Goal: Information Seeking & Learning: Learn about a topic

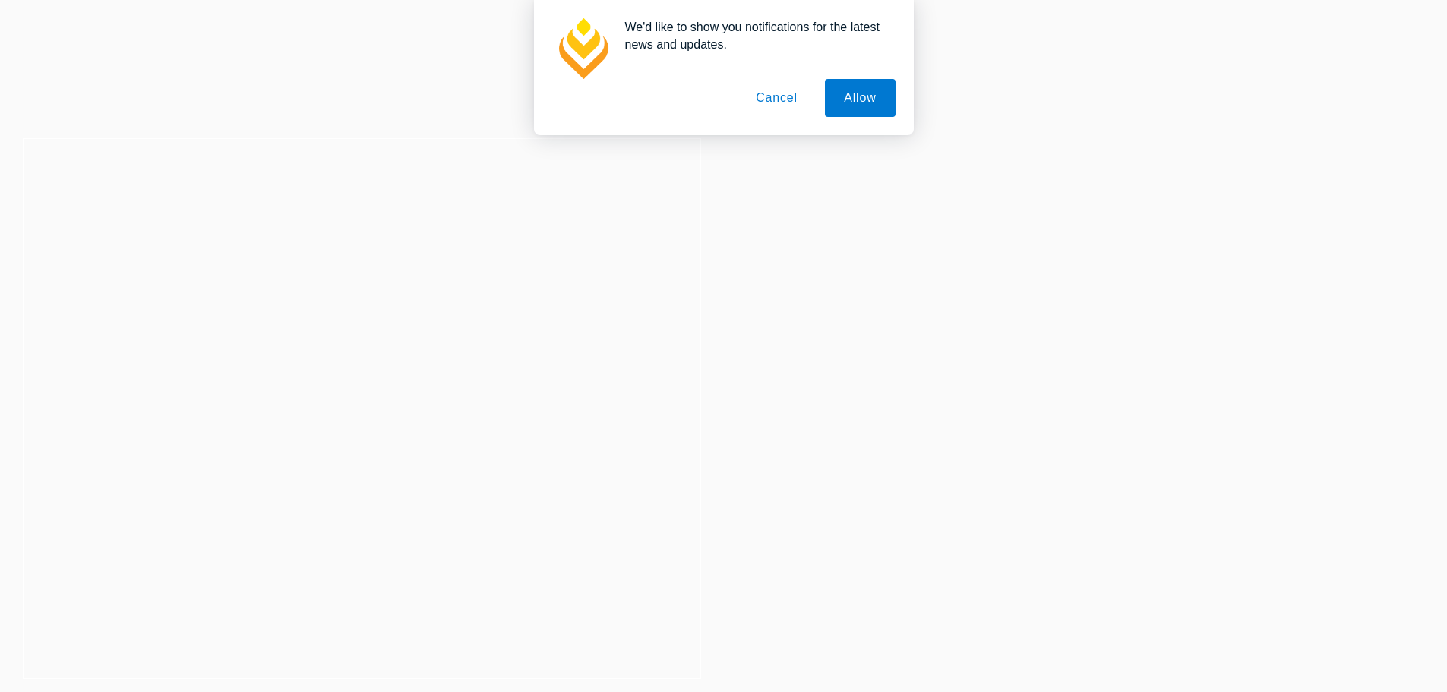
click at [769, 105] on button "Cancel" at bounding box center [777, 98] width 80 height 38
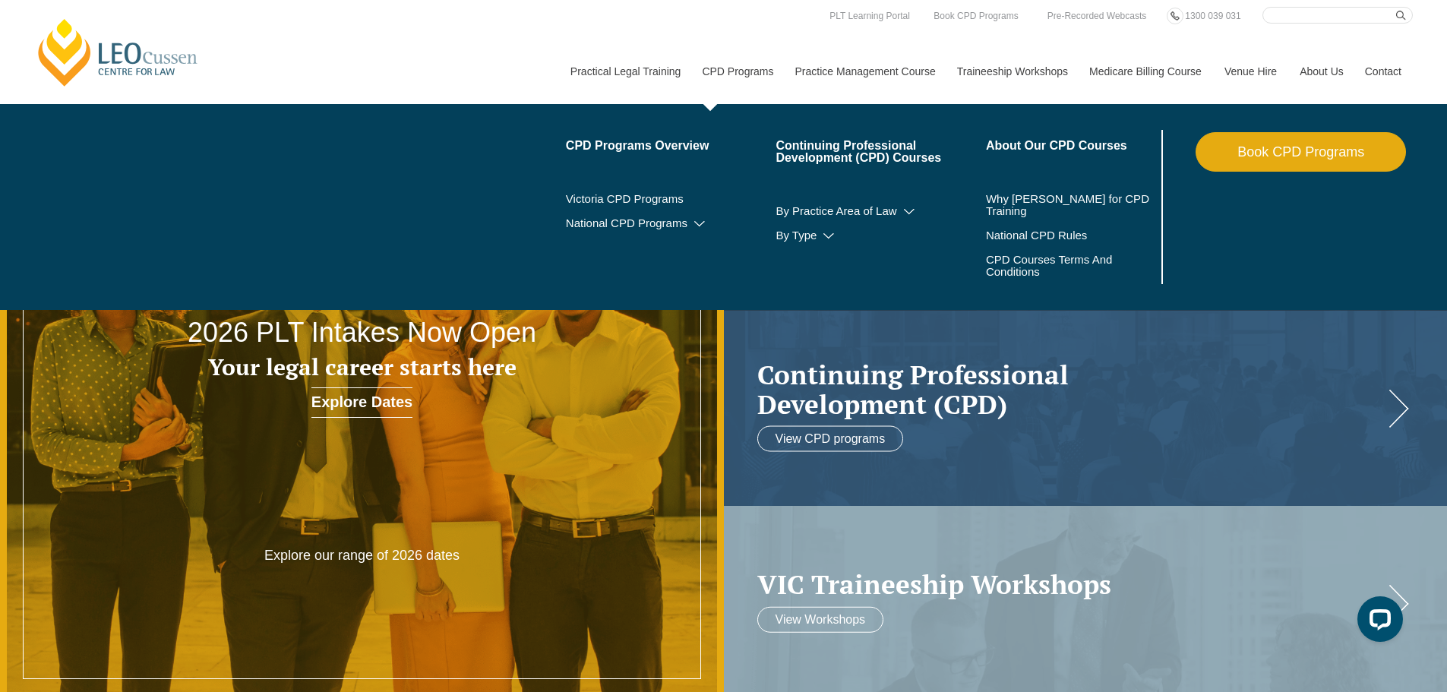
click at [742, 73] on link "CPD Programs" at bounding box center [736, 71] width 93 height 65
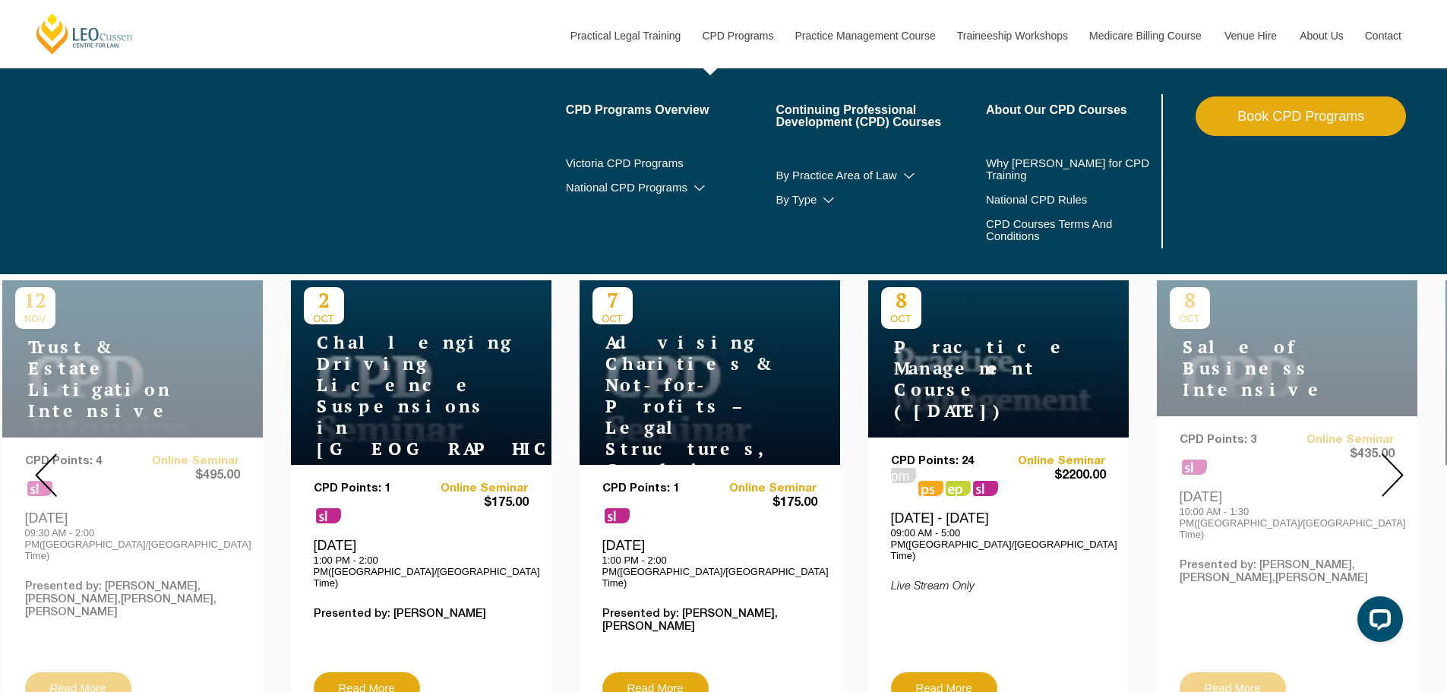
scroll to position [456, 0]
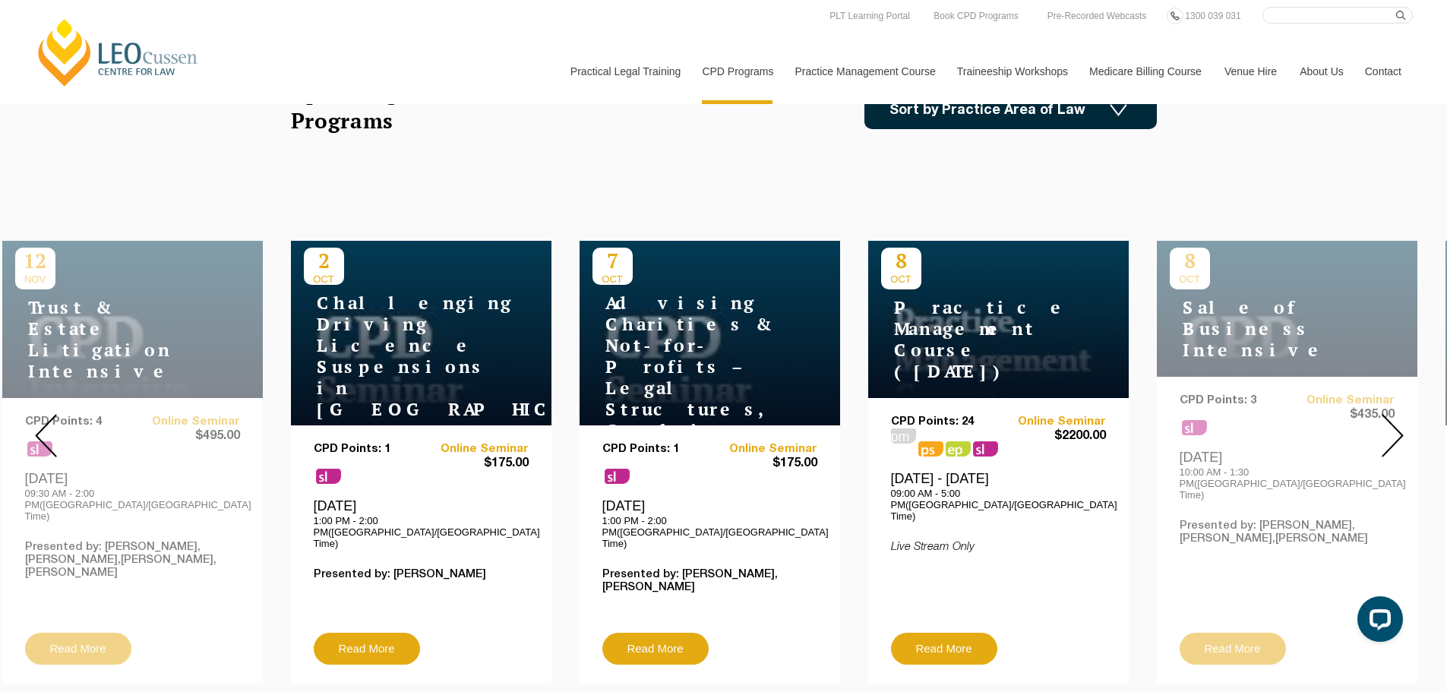
click at [1392, 426] on img at bounding box center [1393, 435] width 22 height 43
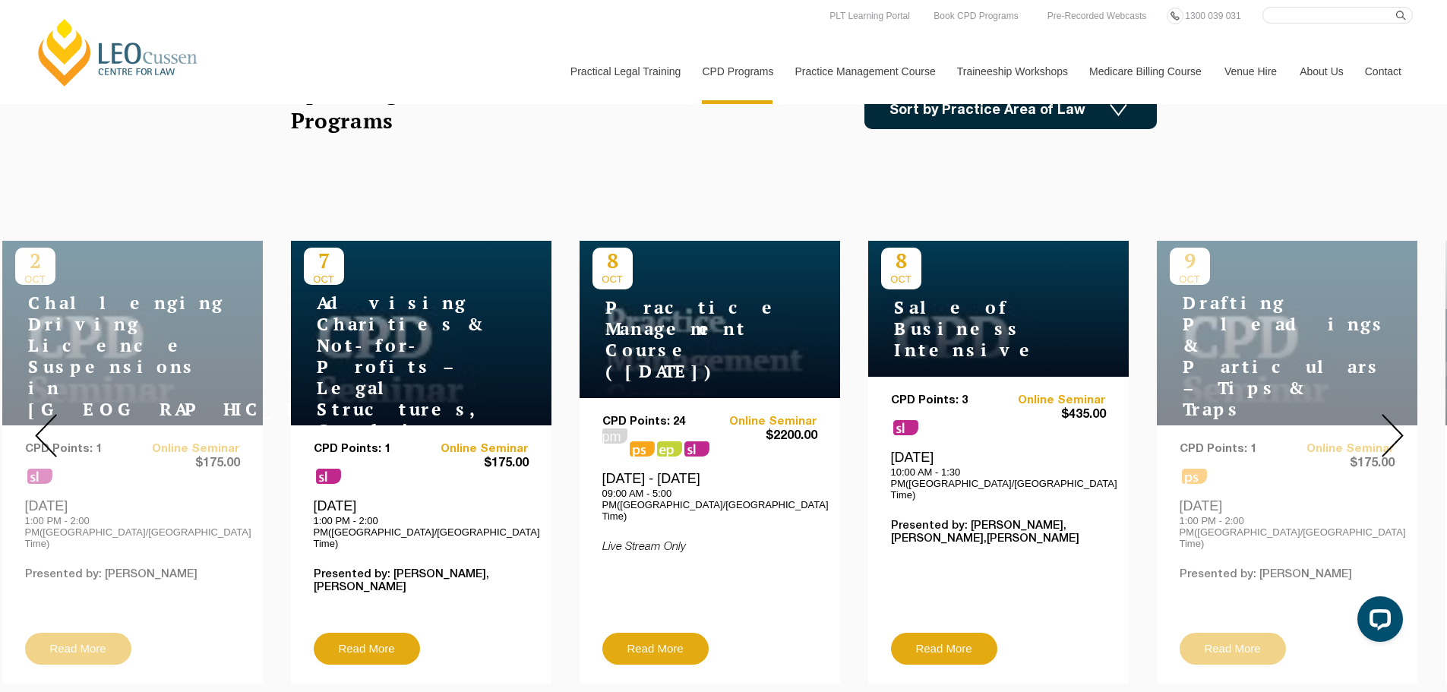
click at [1392, 426] on img at bounding box center [1393, 435] width 22 height 43
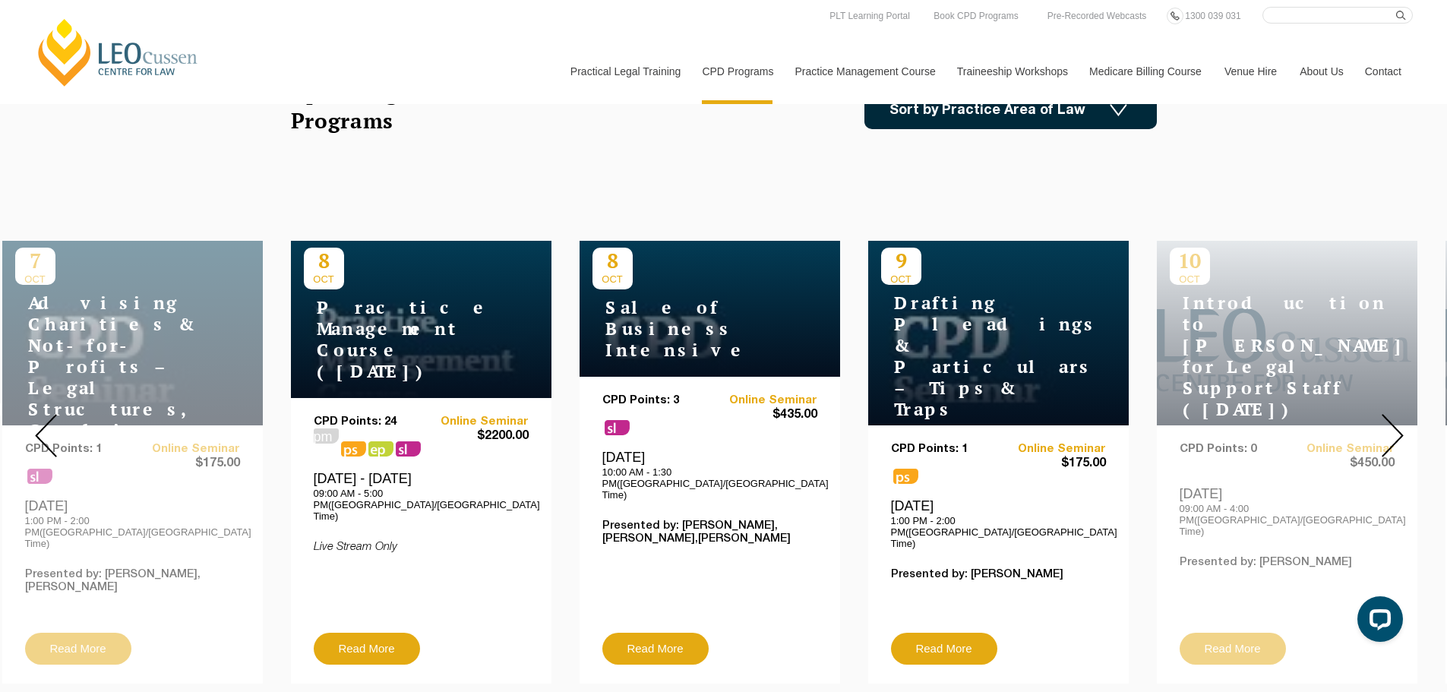
click at [1392, 426] on img at bounding box center [1393, 435] width 22 height 43
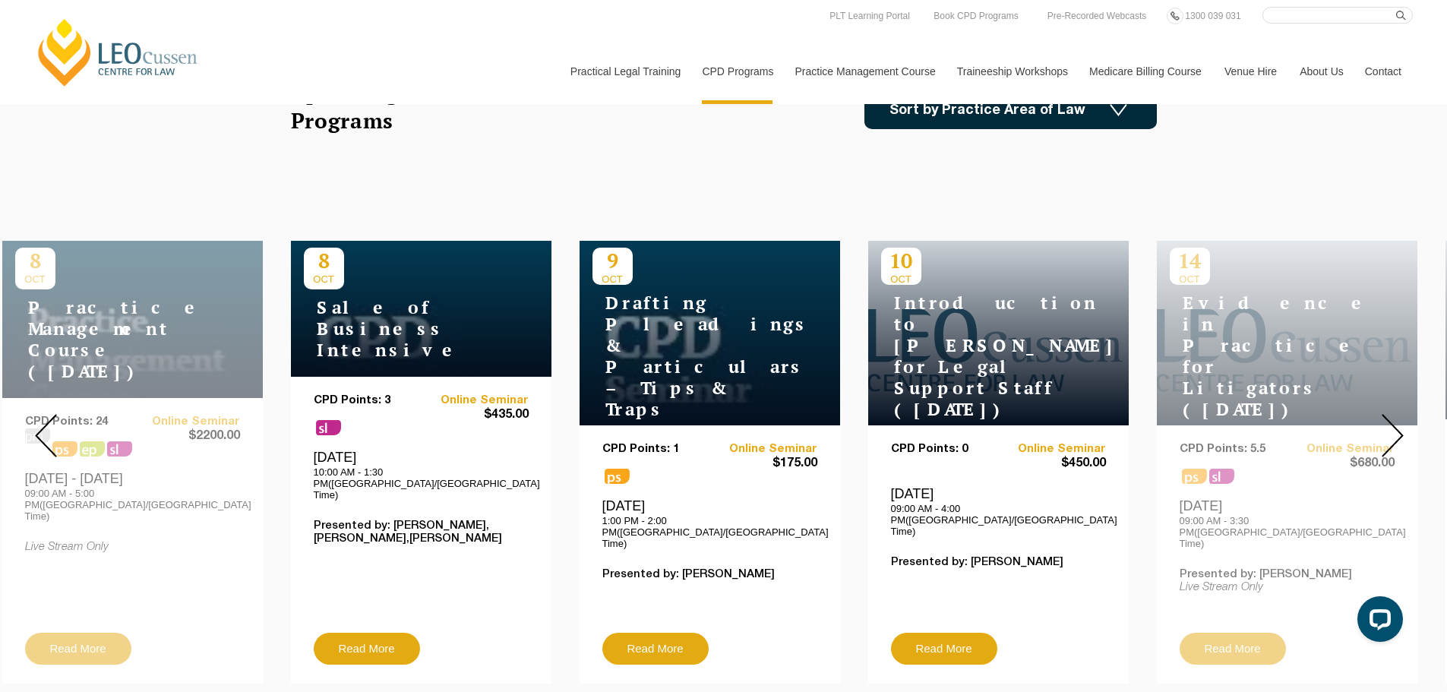
click at [1392, 426] on img at bounding box center [1393, 435] width 22 height 43
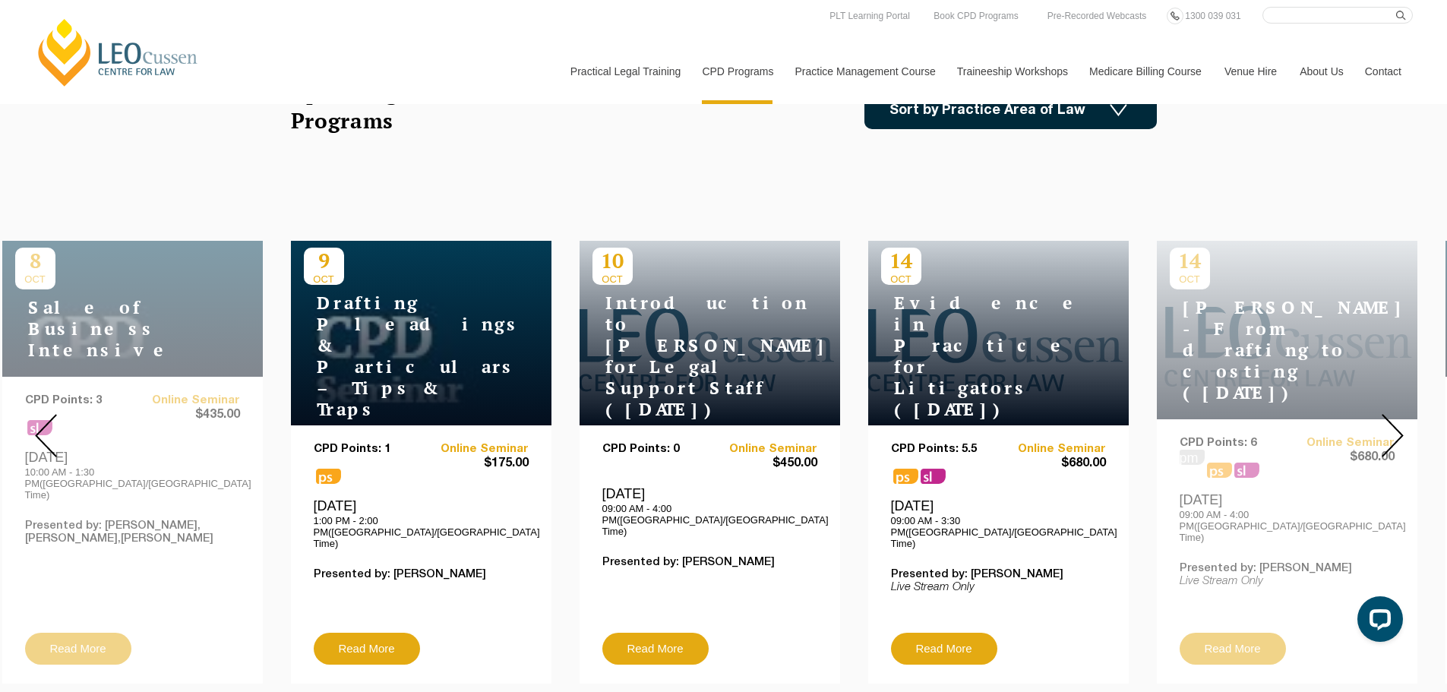
click at [1392, 426] on img at bounding box center [1393, 435] width 22 height 43
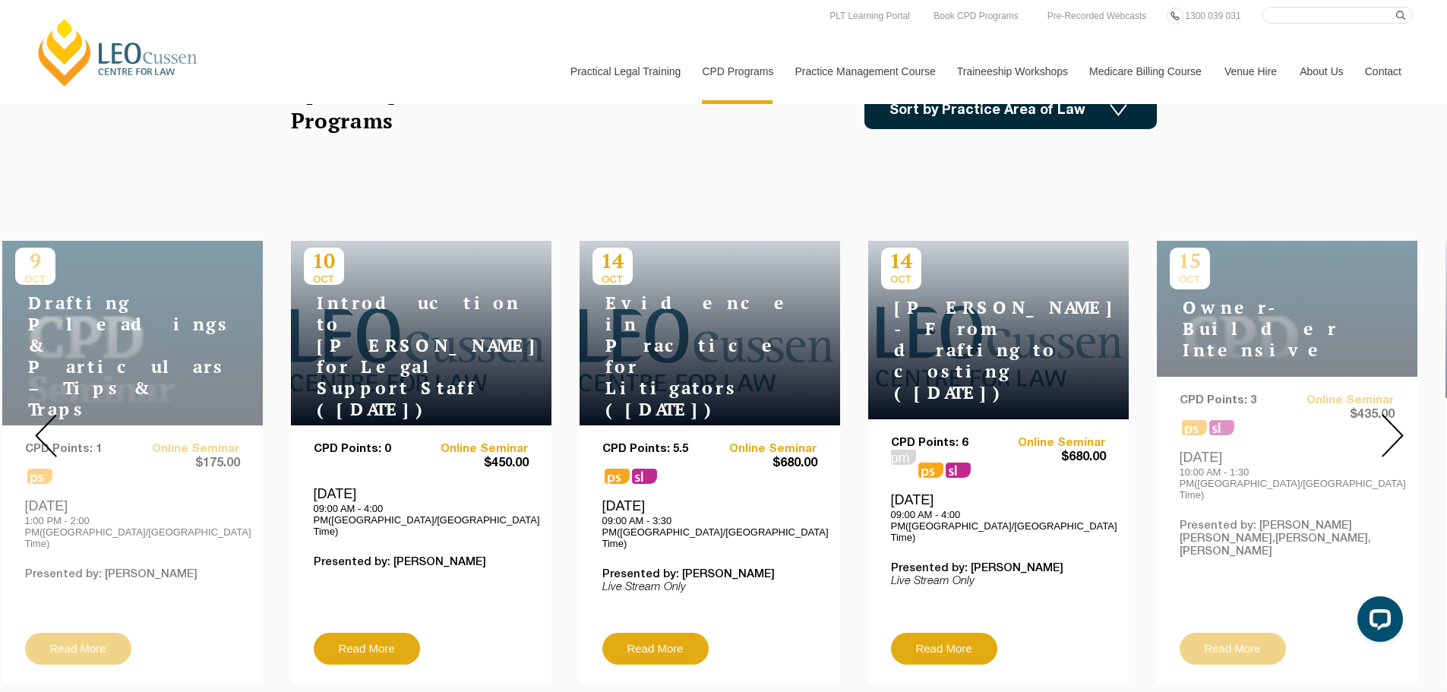
click at [1392, 426] on img at bounding box center [1393, 435] width 22 height 43
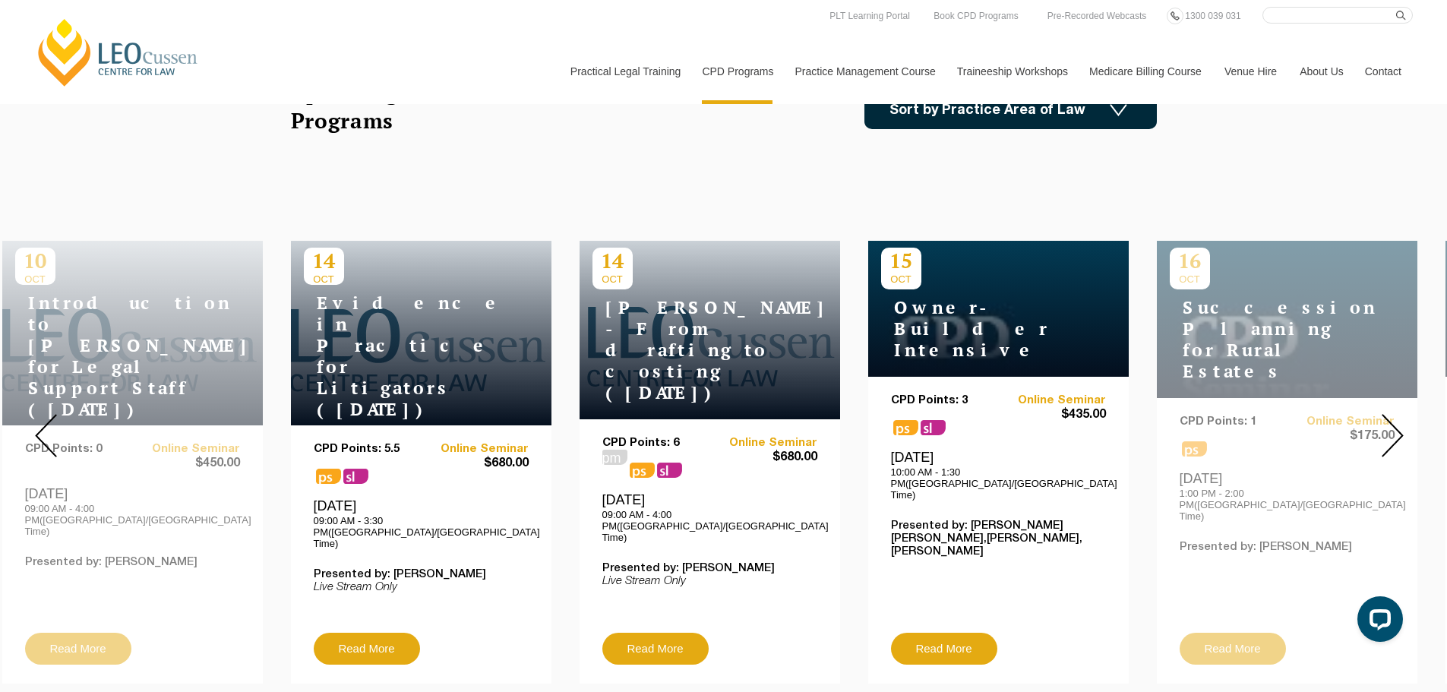
click at [1392, 426] on img at bounding box center [1393, 435] width 22 height 43
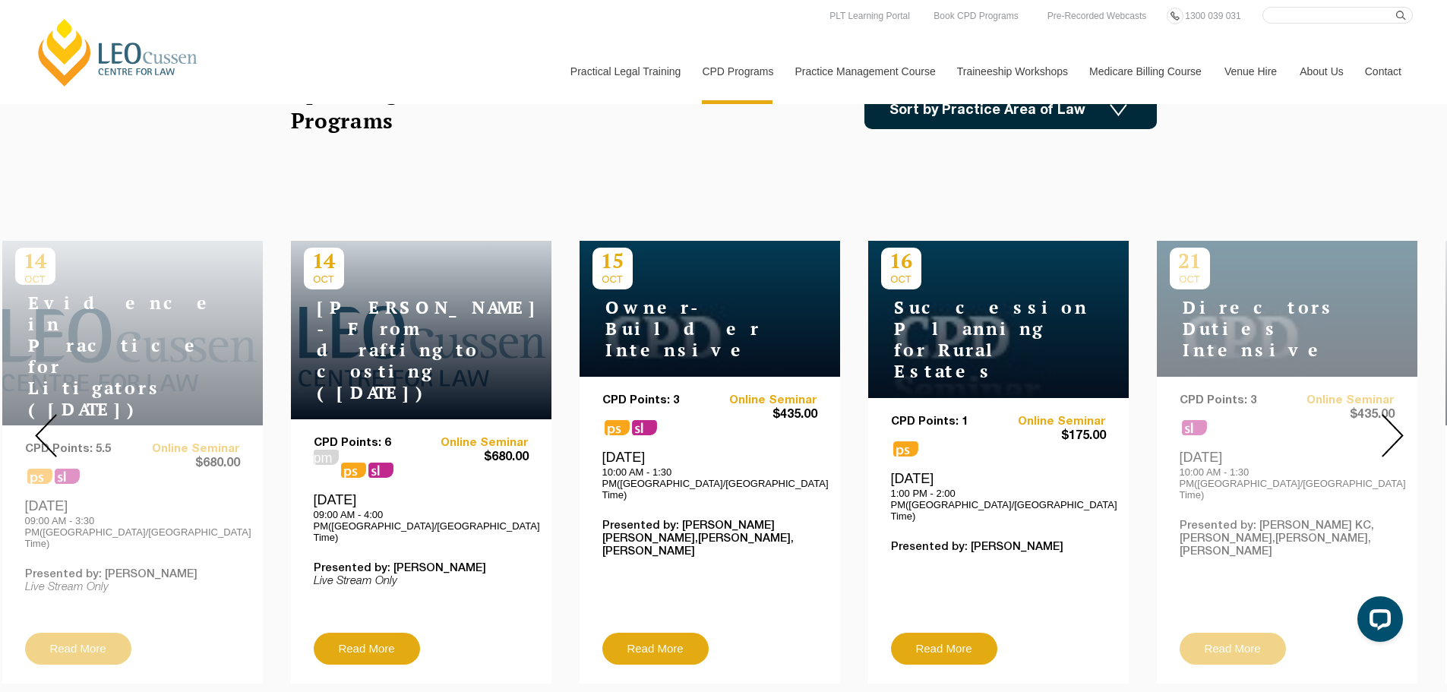
click at [1392, 426] on img at bounding box center [1393, 435] width 22 height 43
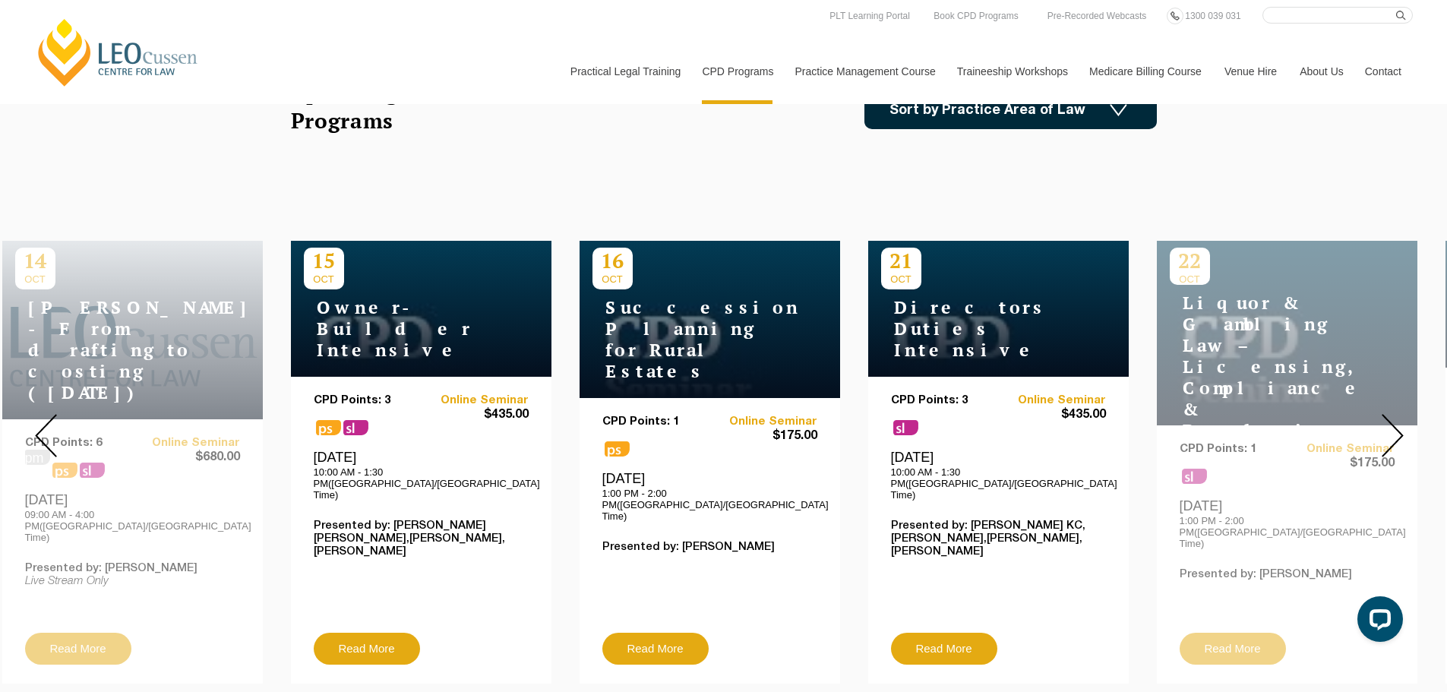
click at [1392, 426] on img at bounding box center [1393, 435] width 22 height 43
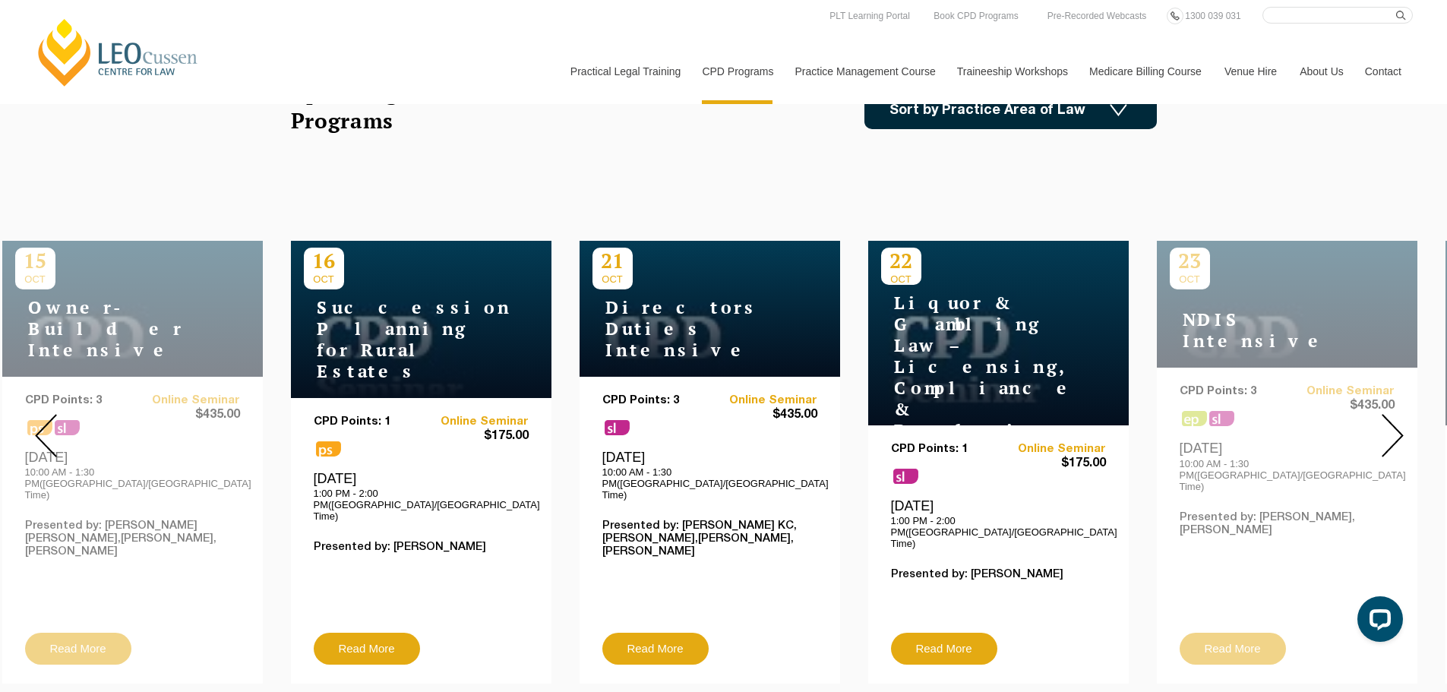
click at [1392, 426] on img at bounding box center [1393, 435] width 22 height 43
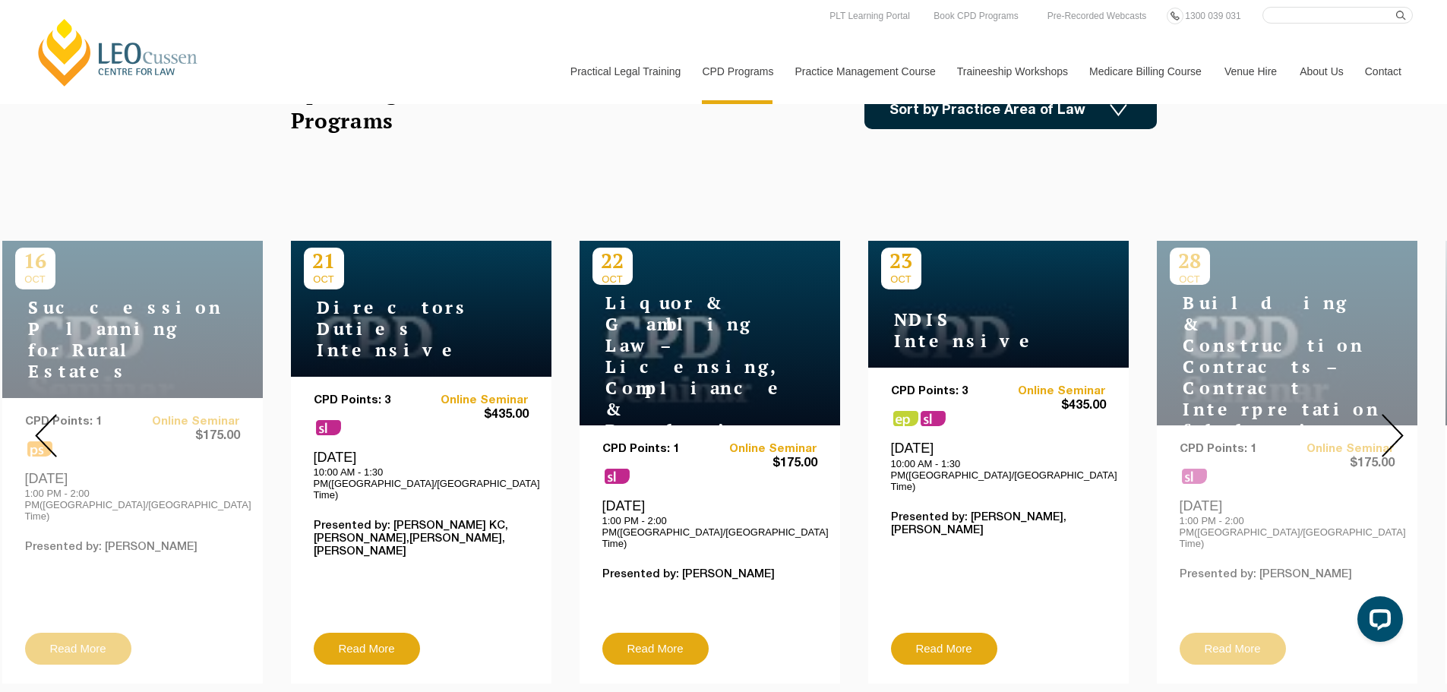
click at [1392, 426] on img at bounding box center [1393, 435] width 22 height 43
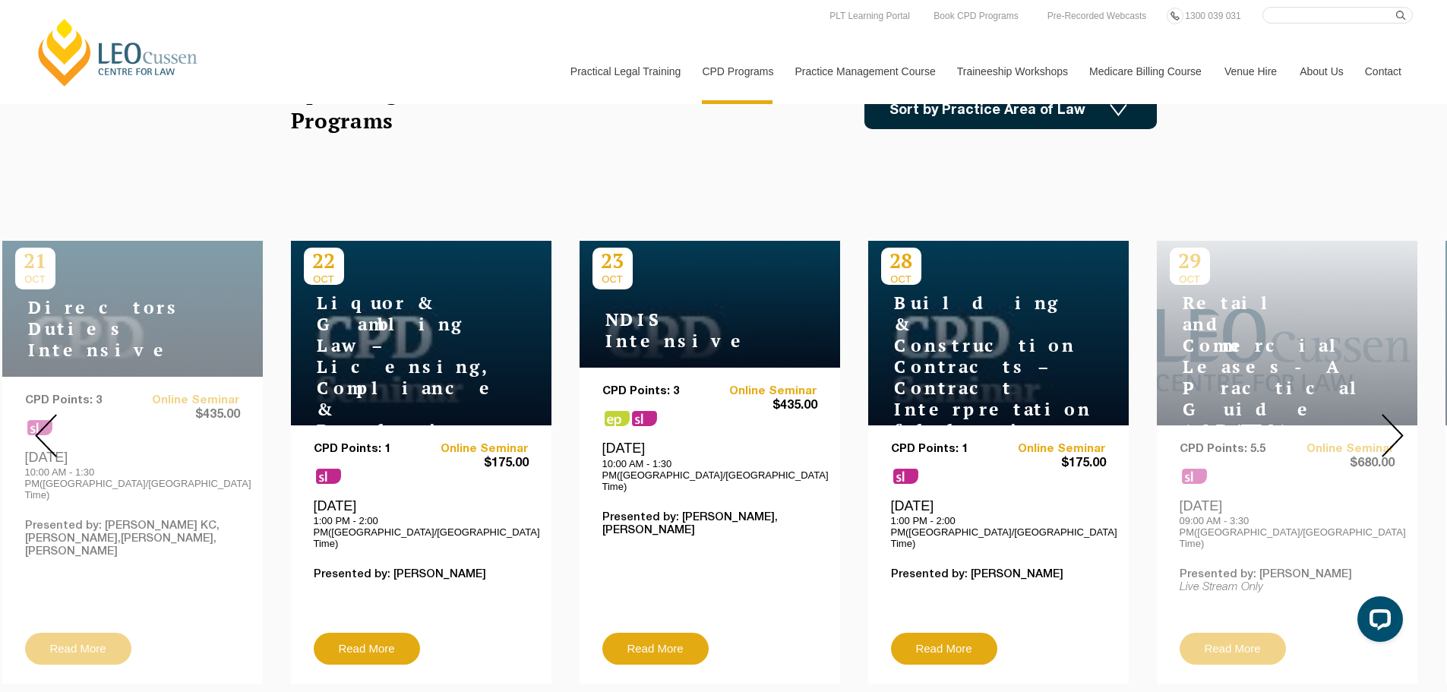
click at [1392, 426] on img at bounding box center [1393, 435] width 22 height 43
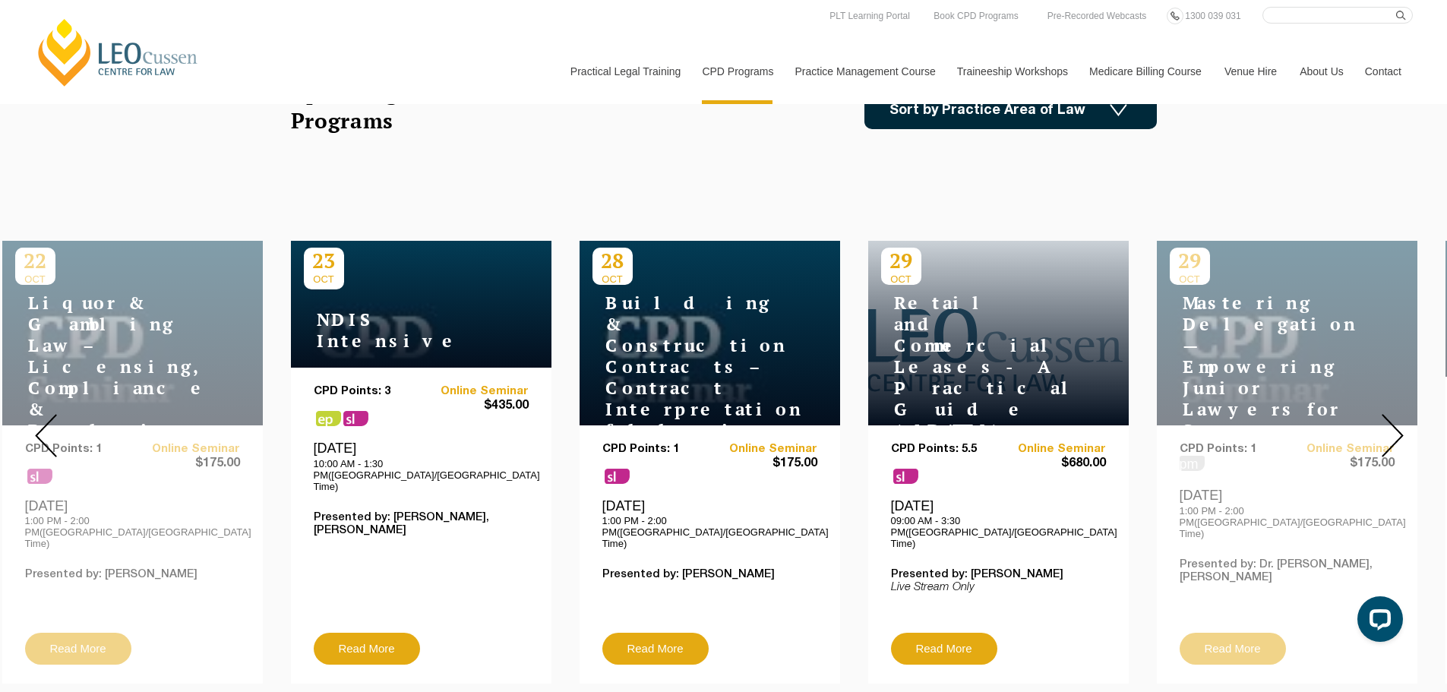
click at [1392, 426] on img at bounding box center [1393, 435] width 22 height 43
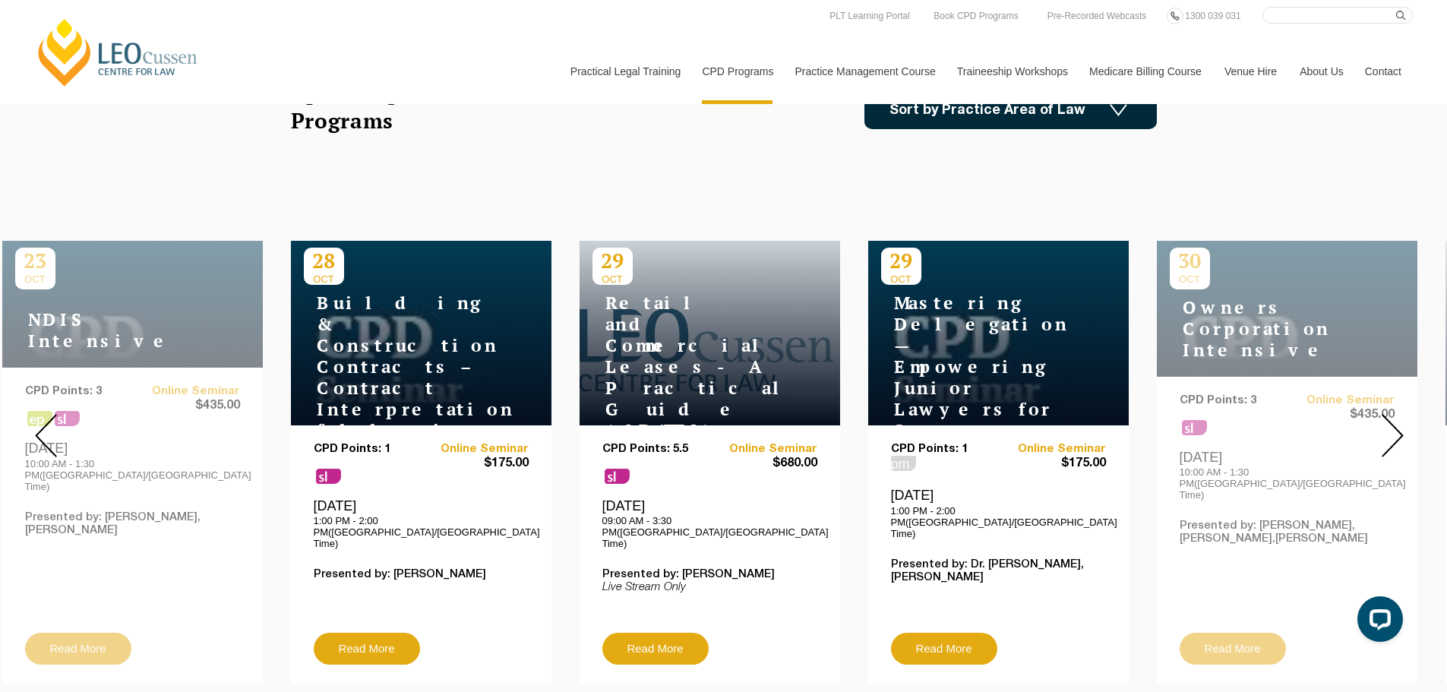
click at [1392, 426] on img at bounding box center [1393, 435] width 22 height 43
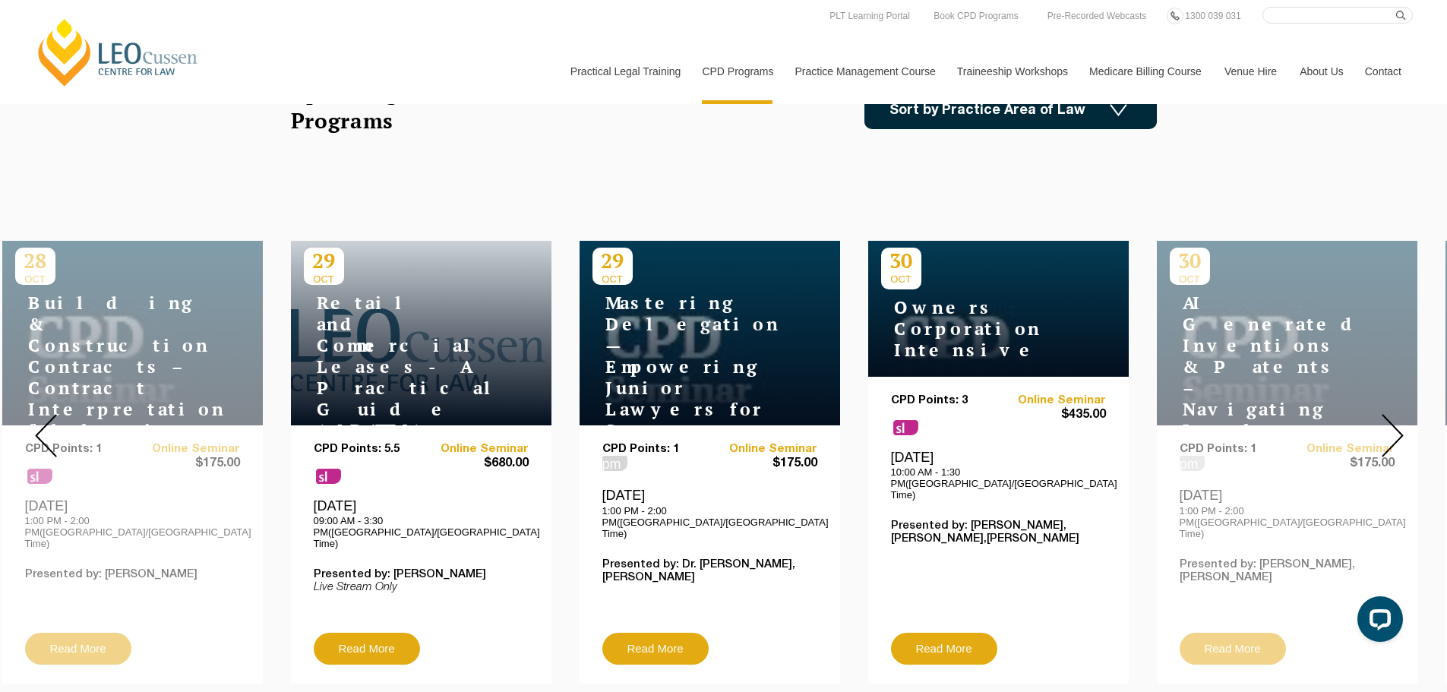
click at [1392, 426] on img at bounding box center [1393, 435] width 22 height 43
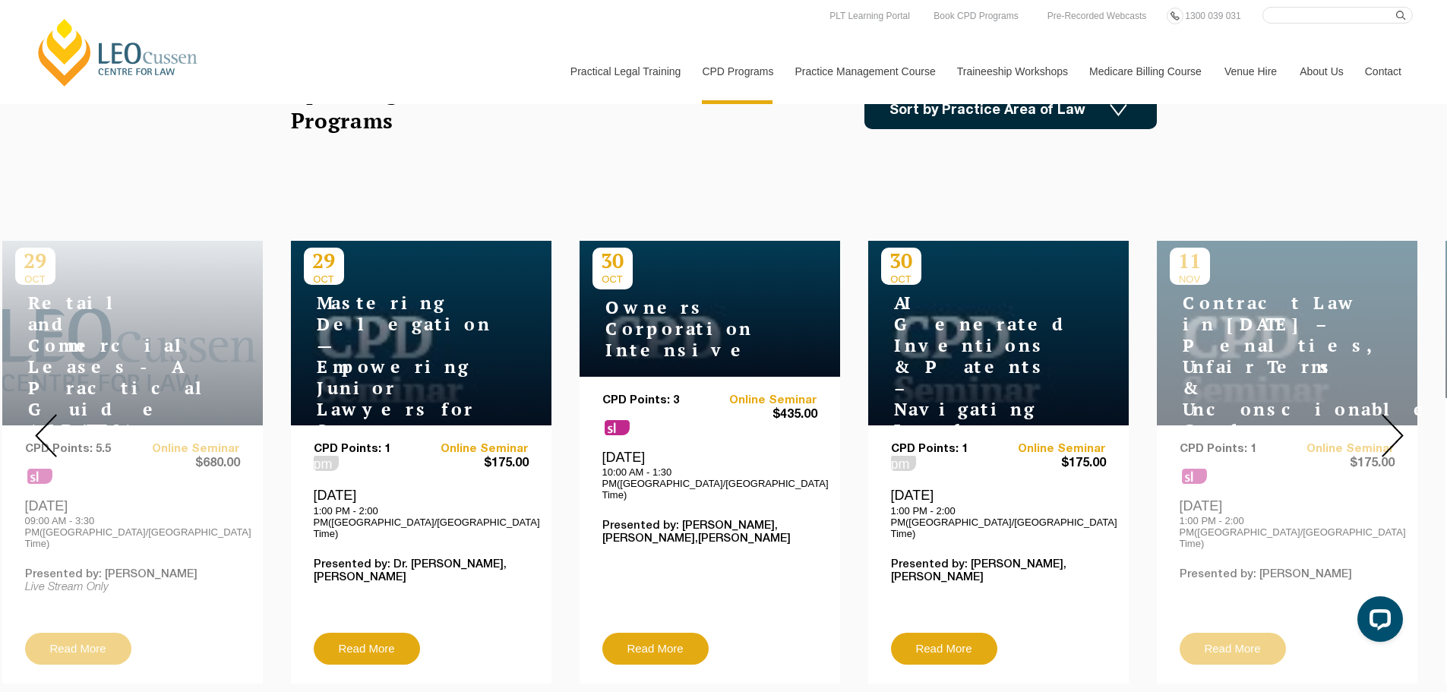
click at [1392, 426] on img at bounding box center [1393, 435] width 22 height 43
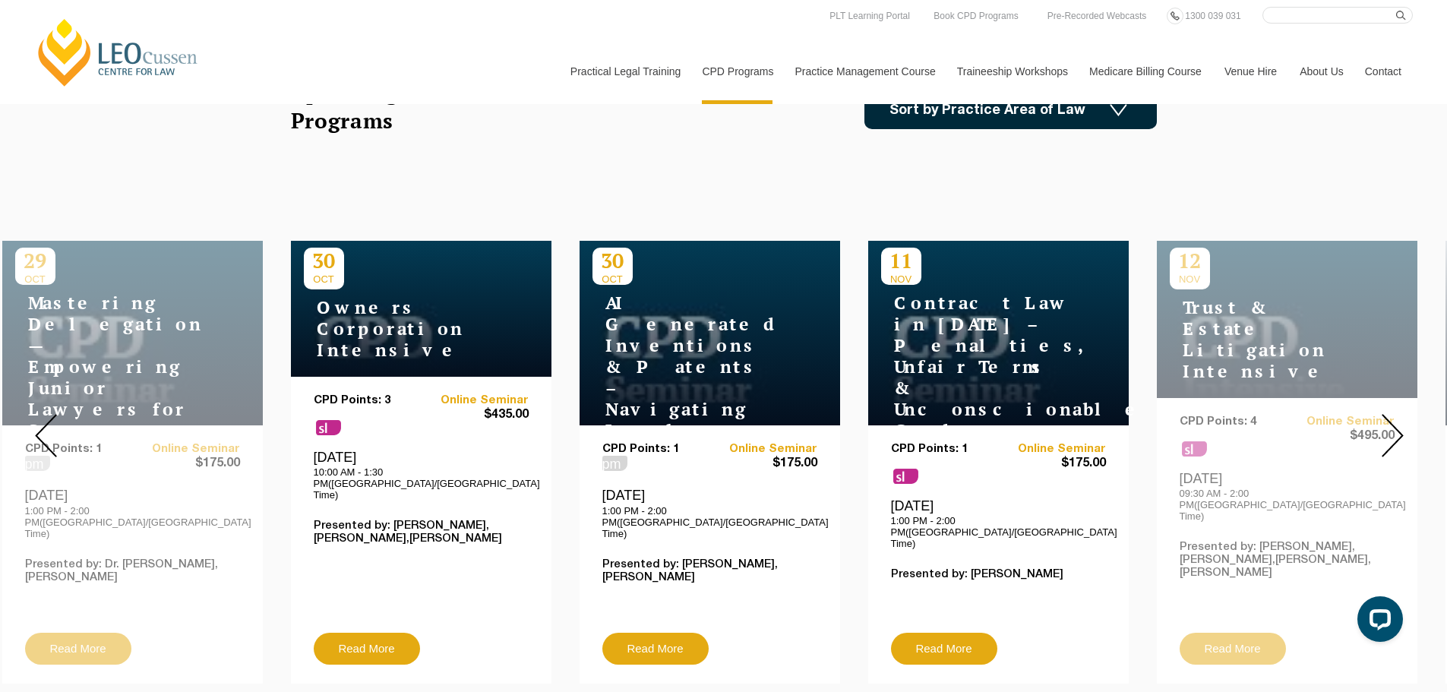
click at [1392, 426] on img at bounding box center [1393, 435] width 22 height 43
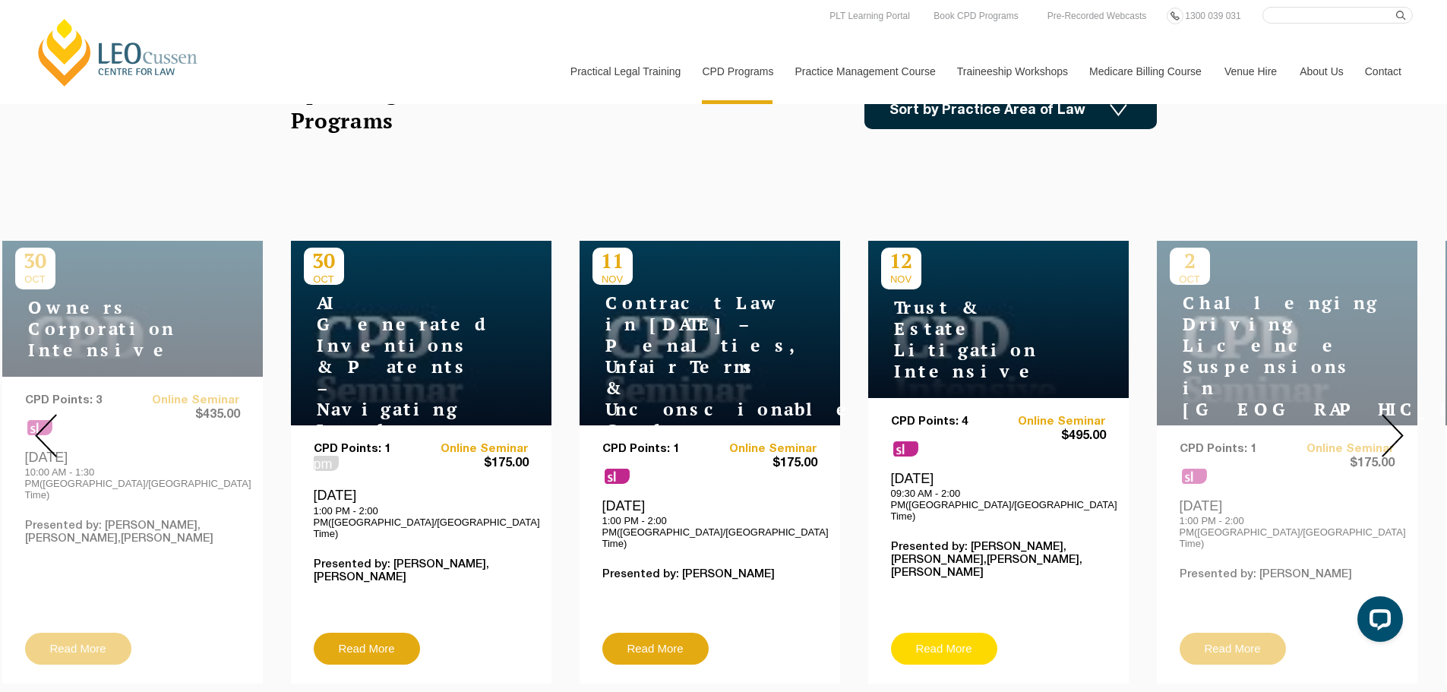
click at [978, 633] on link "Read More" at bounding box center [944, 649] width 106 height 32
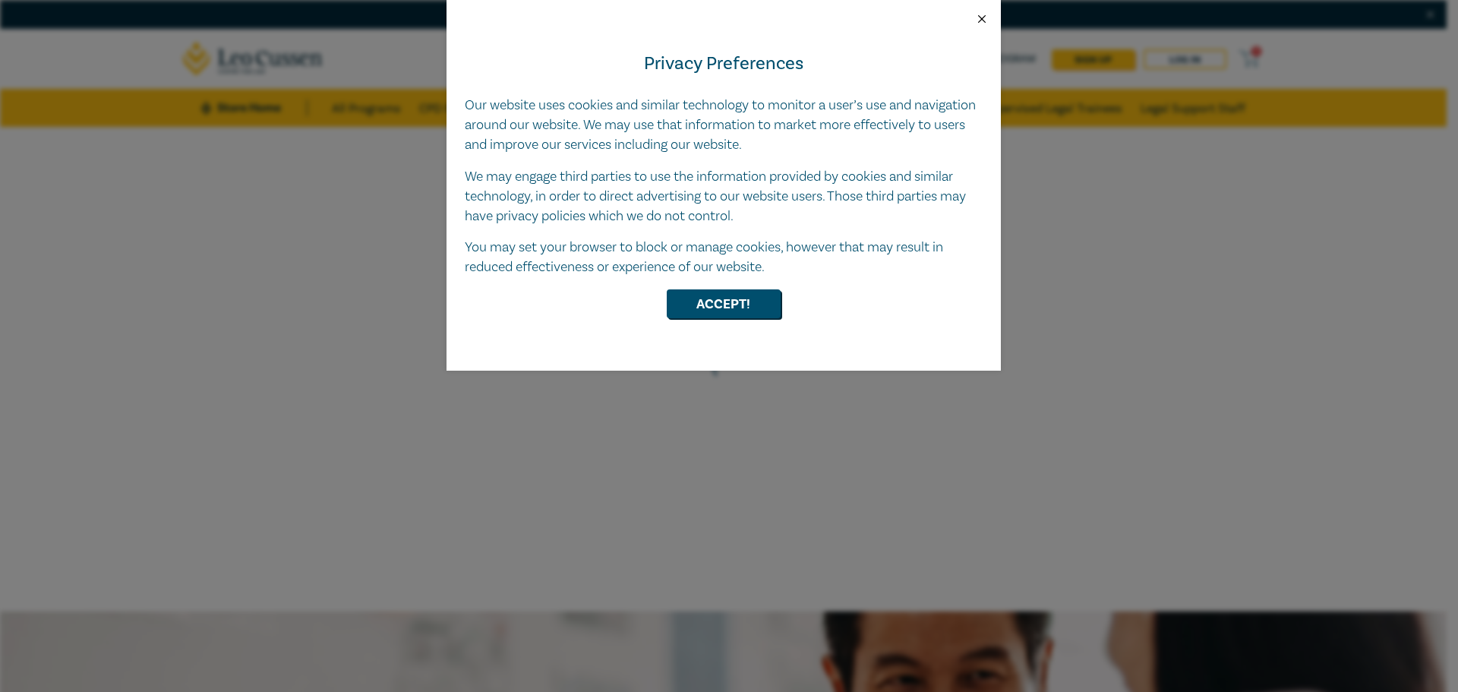
click at [979, 18] on button "Close" at bounding box center [982, 19] width 14 height 14
